Goal: Task Accomplishment & Management: Use online tool/utility

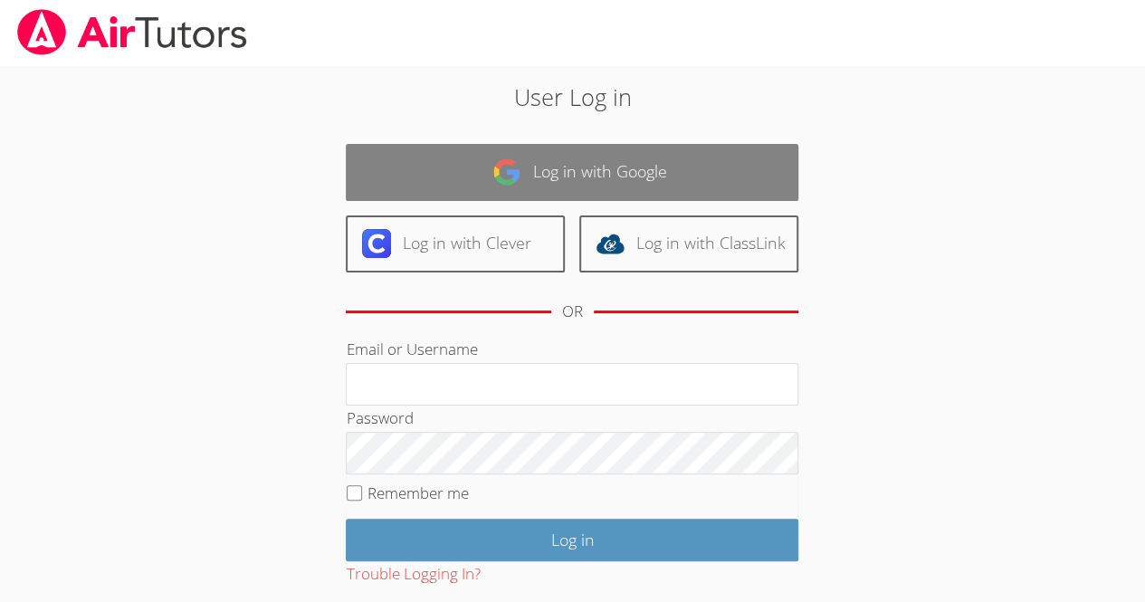
click at [654, 173] on link "Log in with Google" at bounding box center [572, 172] width 452 height 57
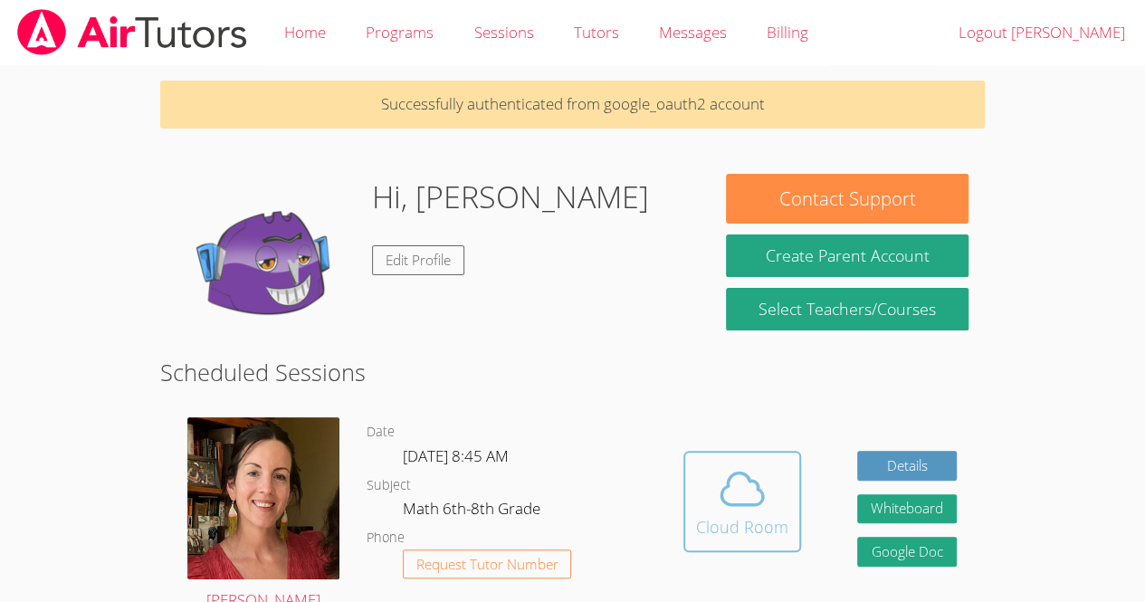
click at [720, 507] on icon at bounding box center [742, 488] width 51 height 51
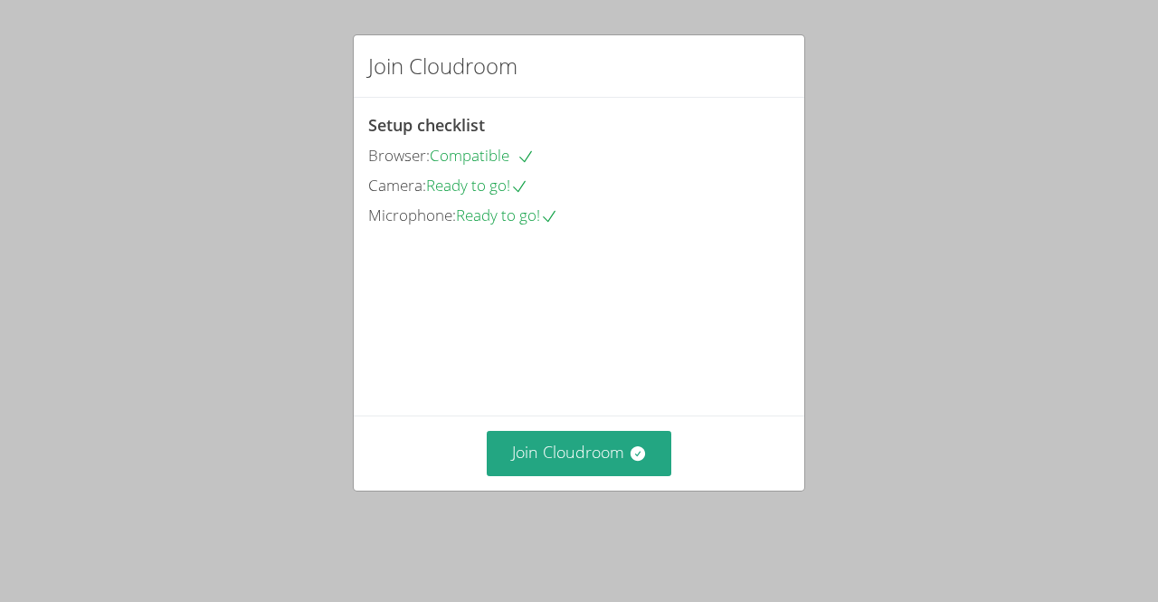
click at [598, 490] on div "Join Cloudroom" at bounding box center [579, 452] width 451 height 74
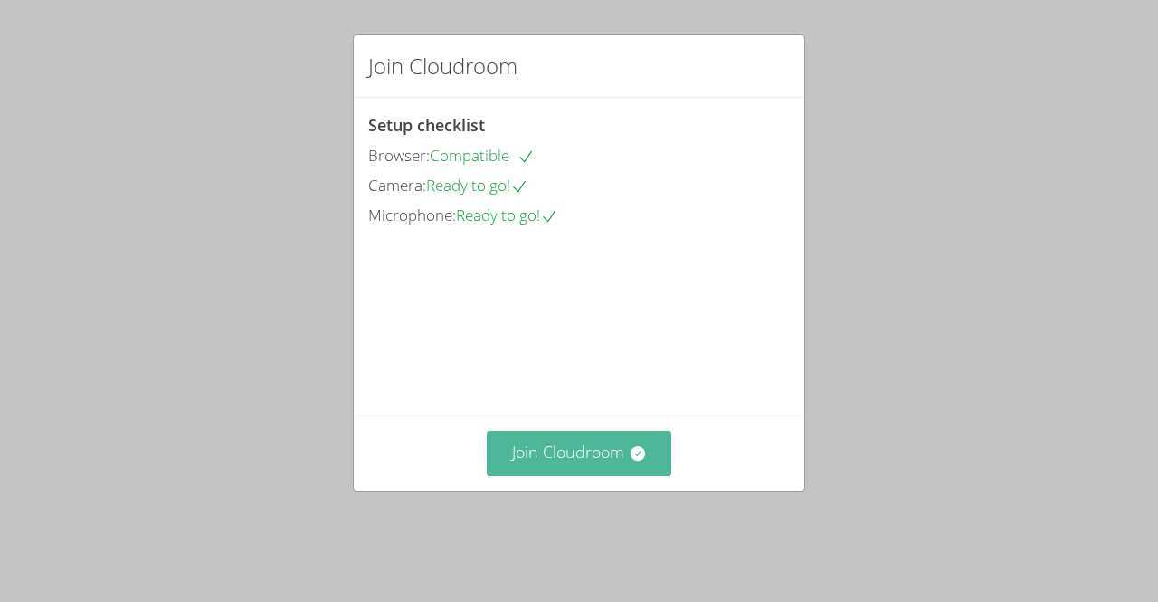
click at [598, 475] on button "Join Cloudroom" at bounding box center [580, 453] width 186 height 44
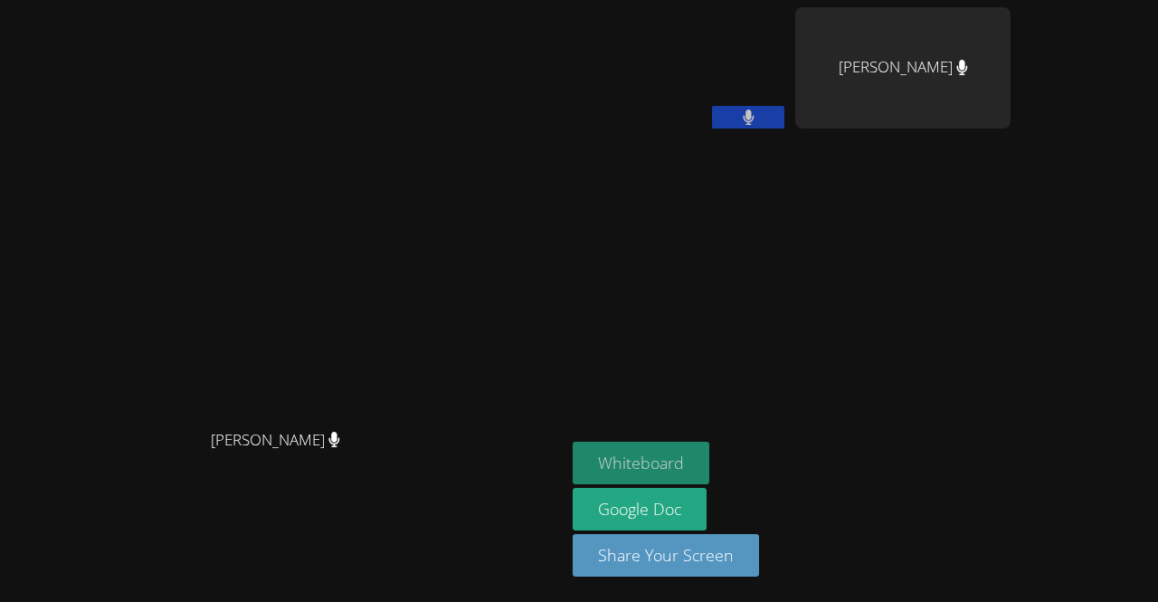
click at [709, 469] on button "Whiteboard" at bounding box center [641, 463] width 137 height 43
